Goal: Information Seeking & Learning: Learn about a topic

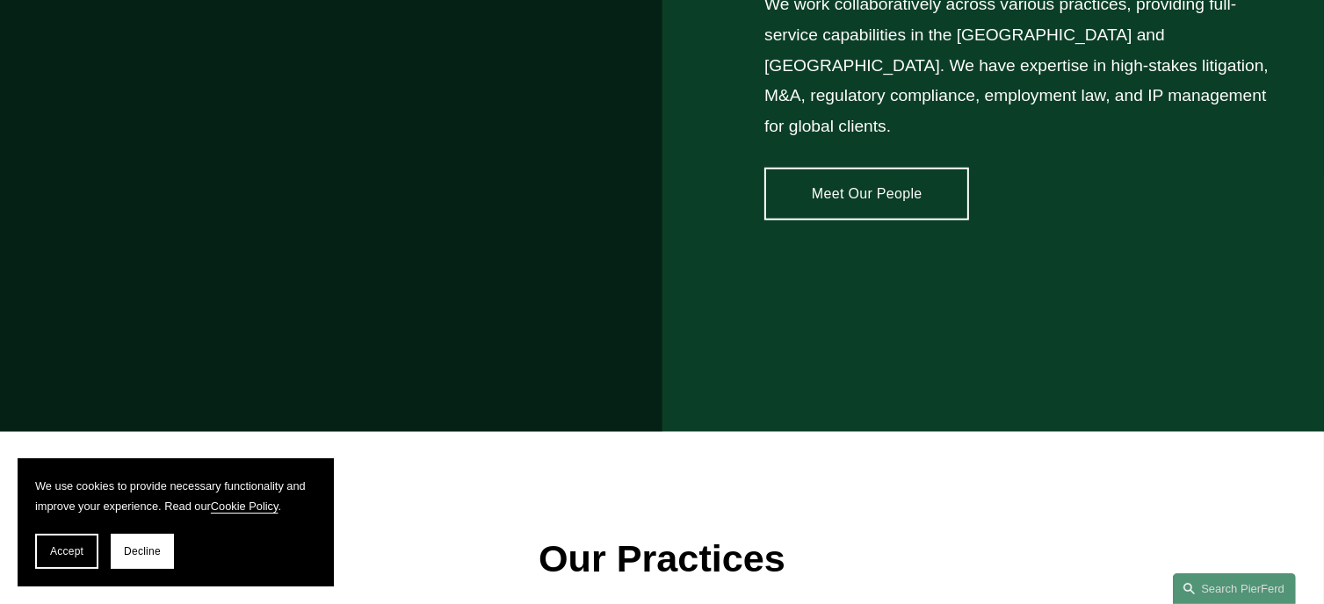
scroll to position [1581, 0]
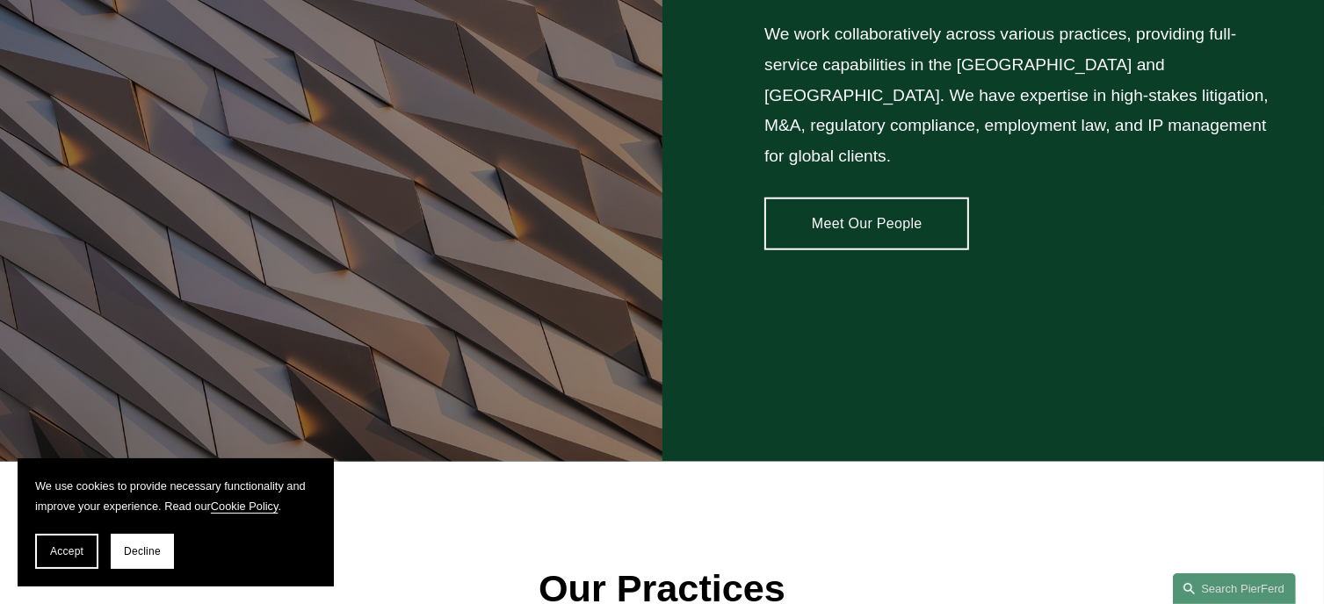
click at [875, 204] on link "Meet Our People" at bounding box center [866, 224] width 205 height 53
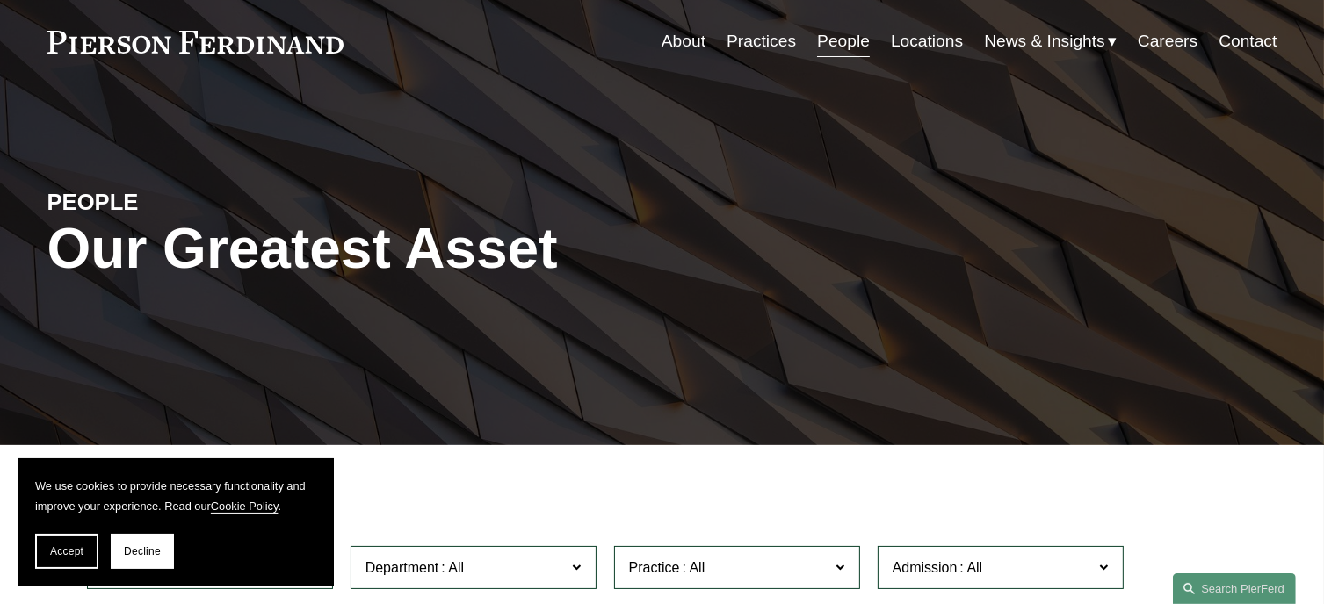
scroll to position [88, 0]
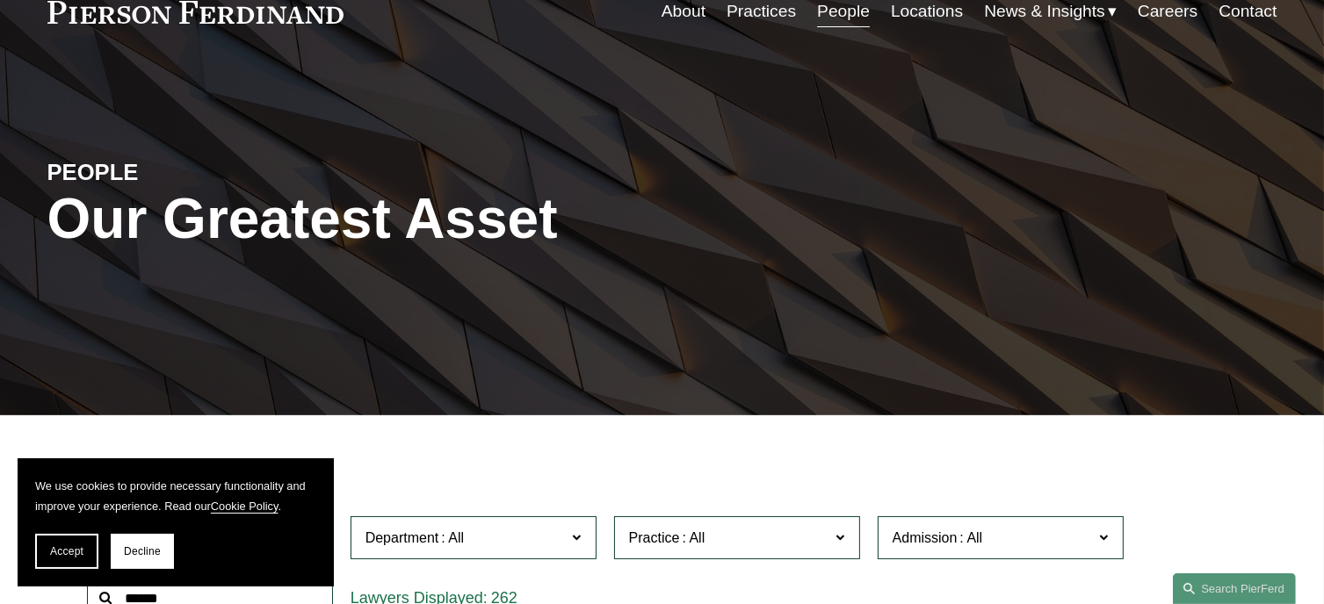
click at [63, 549] on span "Accept" at bounding box center [66, 552] width 33 height 12
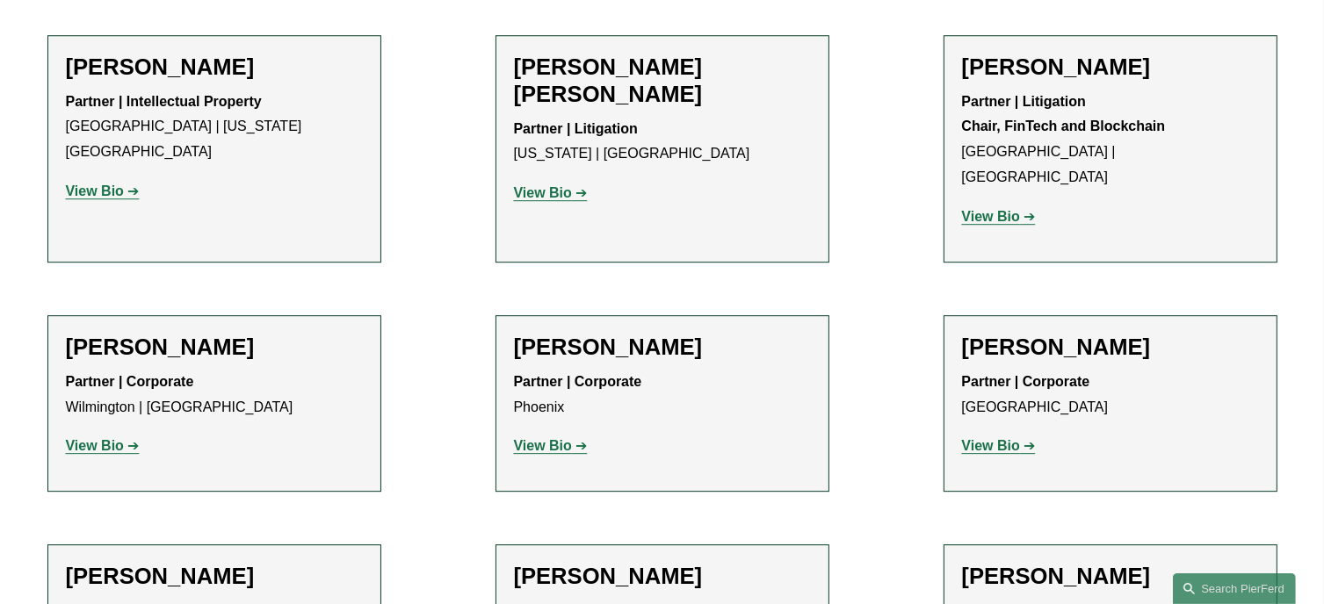
scroll to position [11861, 0]
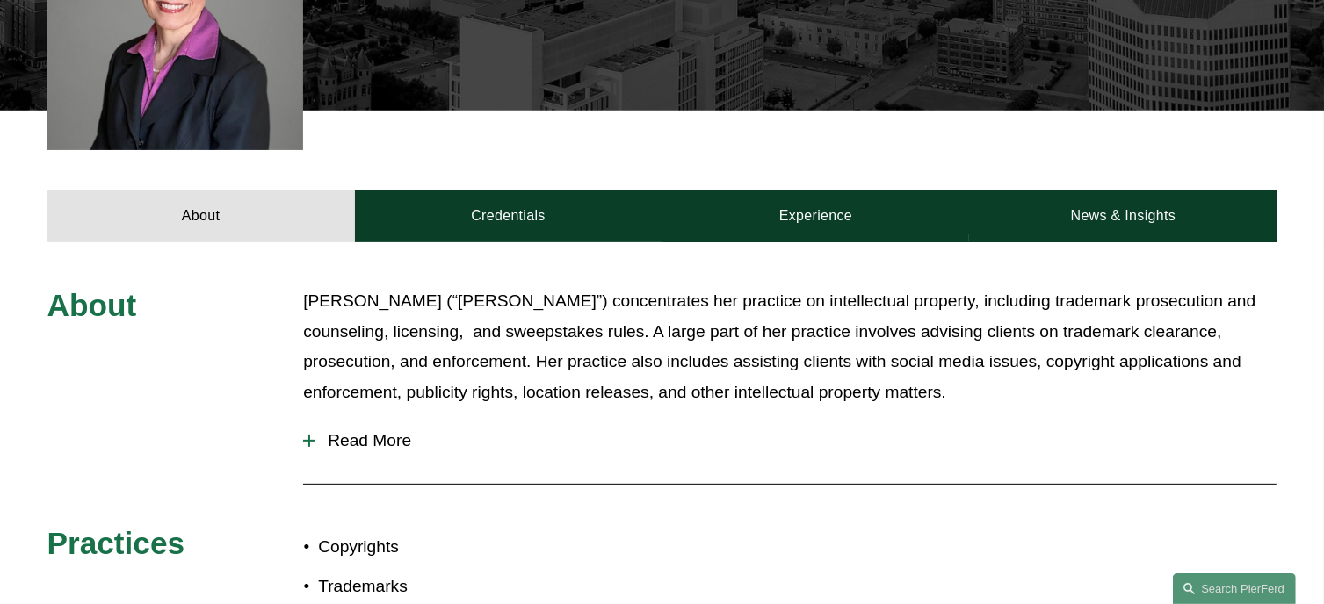
scroll to position [615, 0]
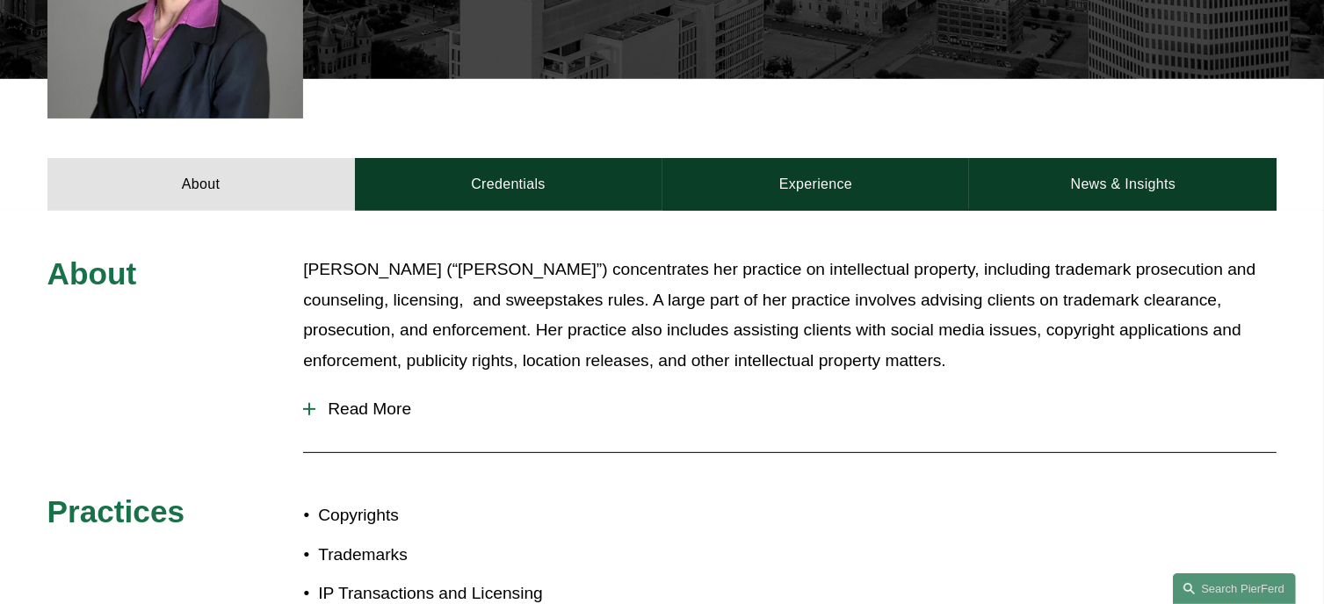
click at [308, 409] on div at bounding box center [309, 409] width 2 height 12
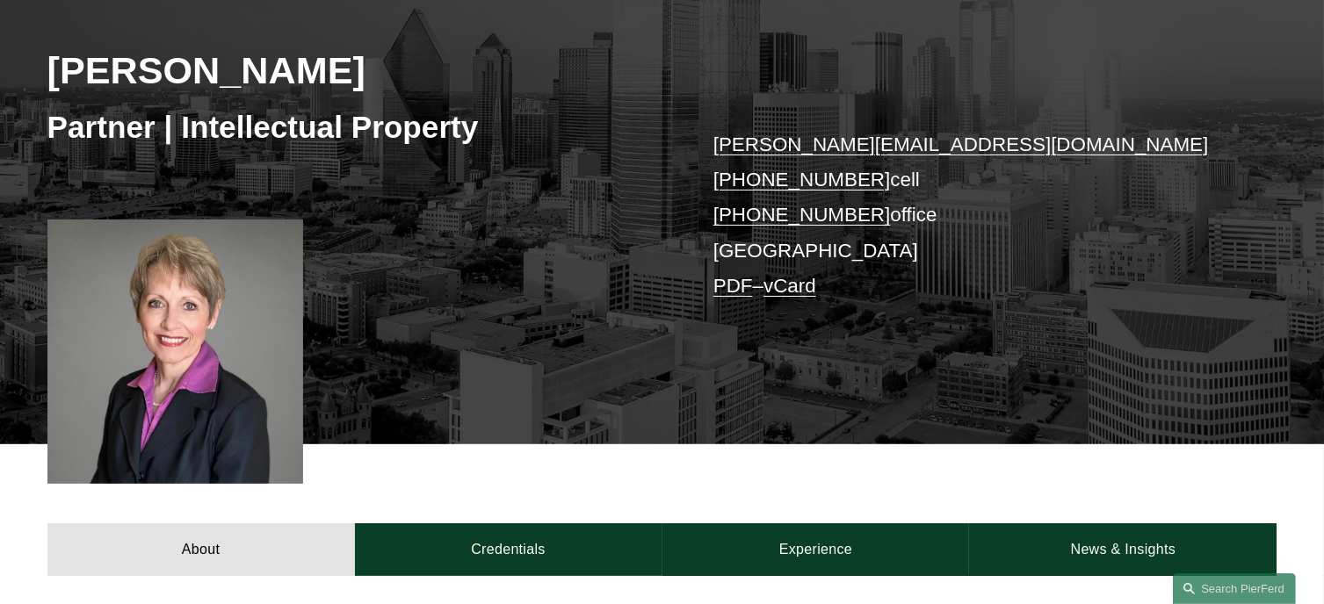
scroll to position [264, 0]
